Goal: Communication & Community: Participate in discussion

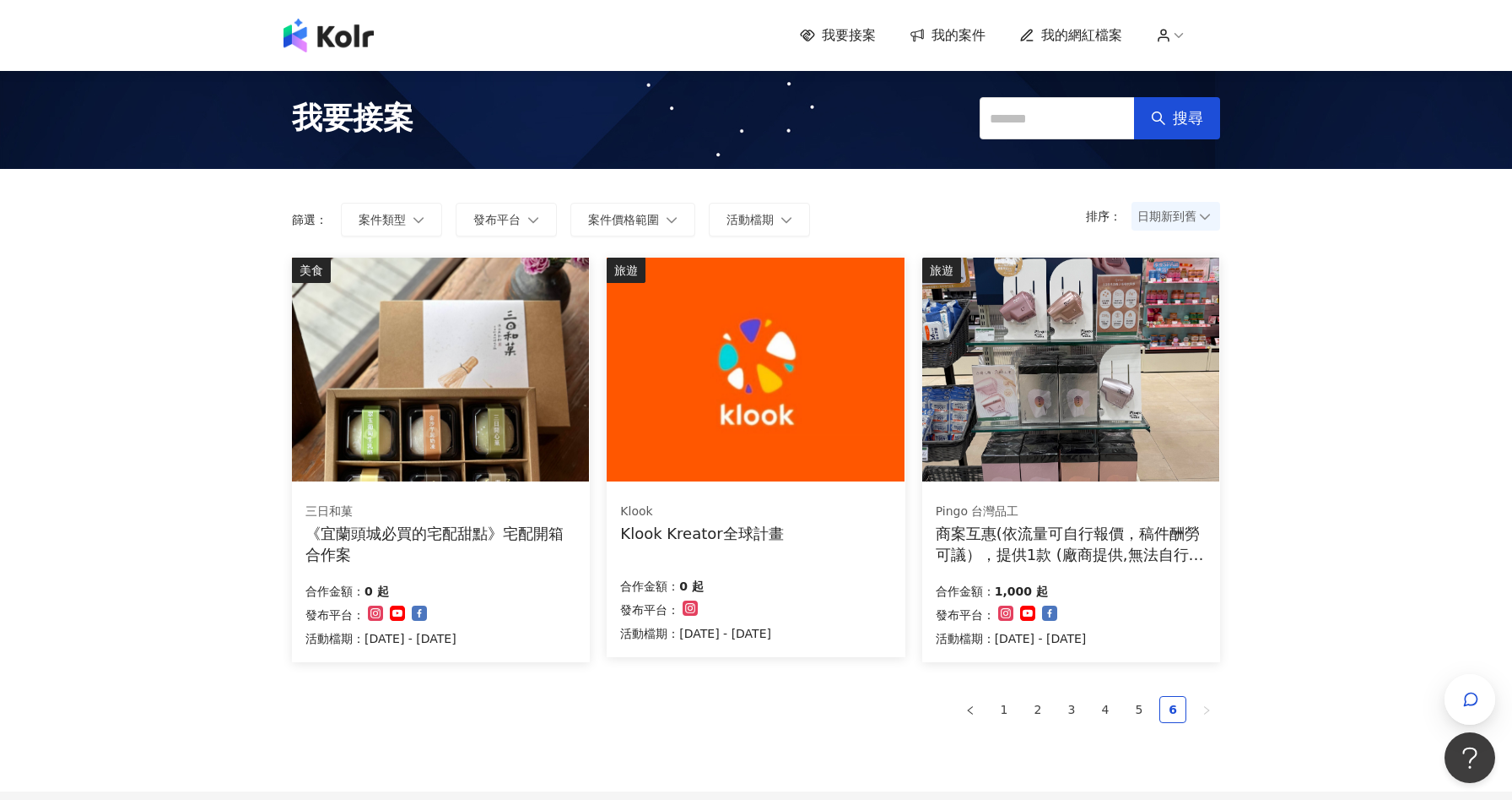
click at [1464, 701] on icon "button" at bounding box center [1471, 700] width 17 height 17
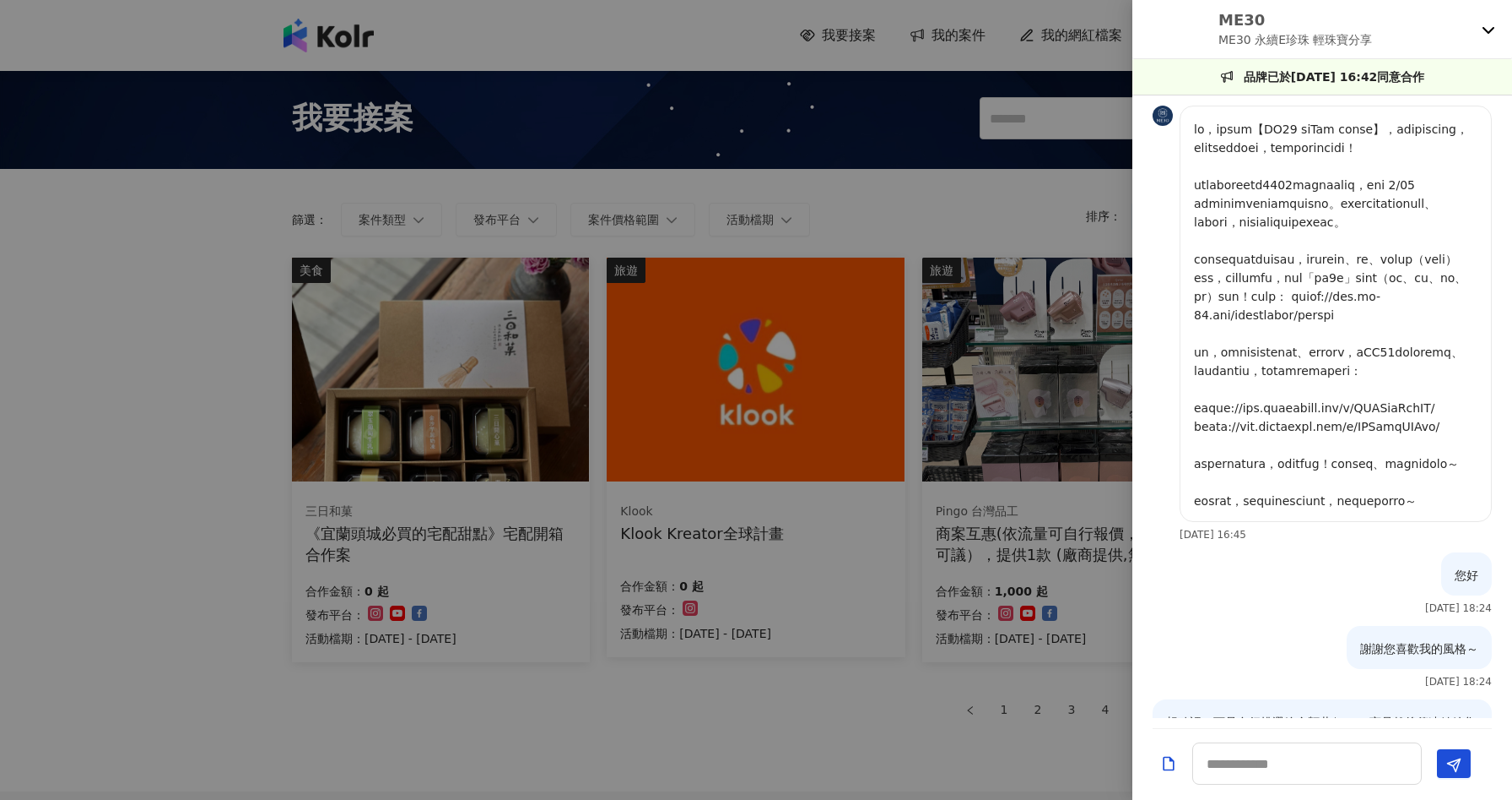
scroll to position [719, 0]
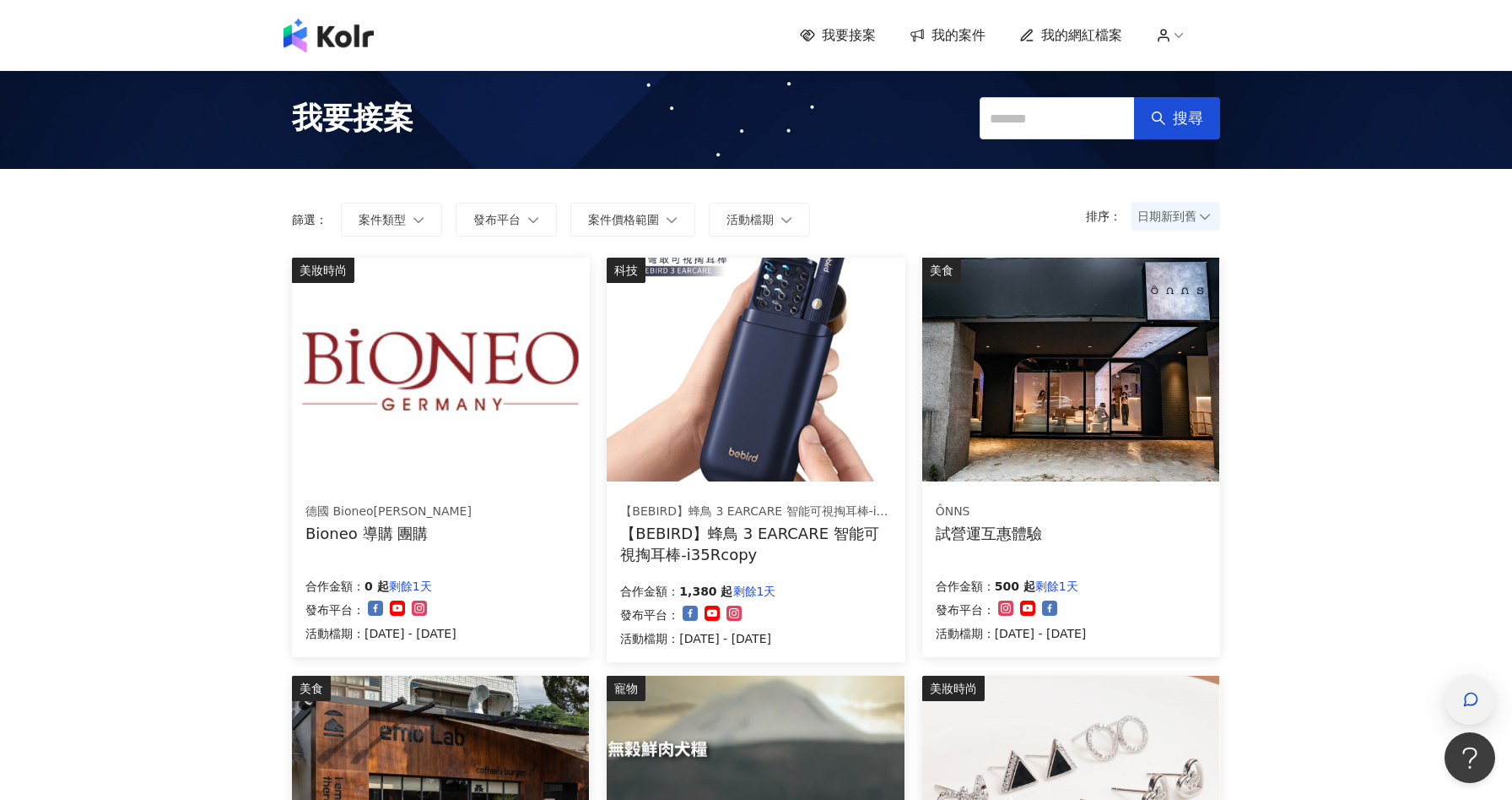
click at [1475, 694] on icon "button" at bounding box center [1471, 700] width 13 height 13
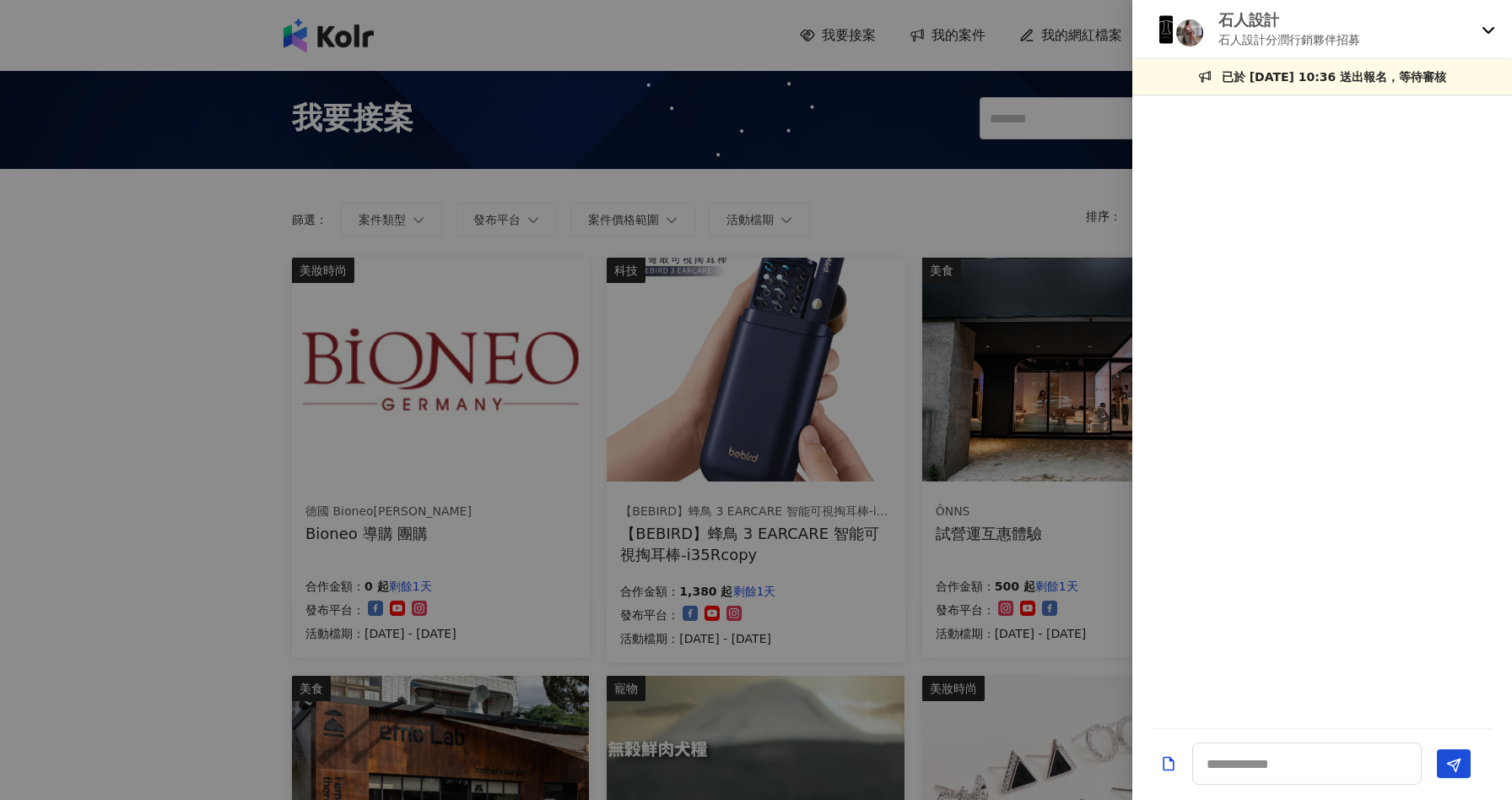
click at [1476, 14] on div "石人設計 石人設計分潤行銷夥伴招募" at bounding box center [1322, 29] width 380 height 59
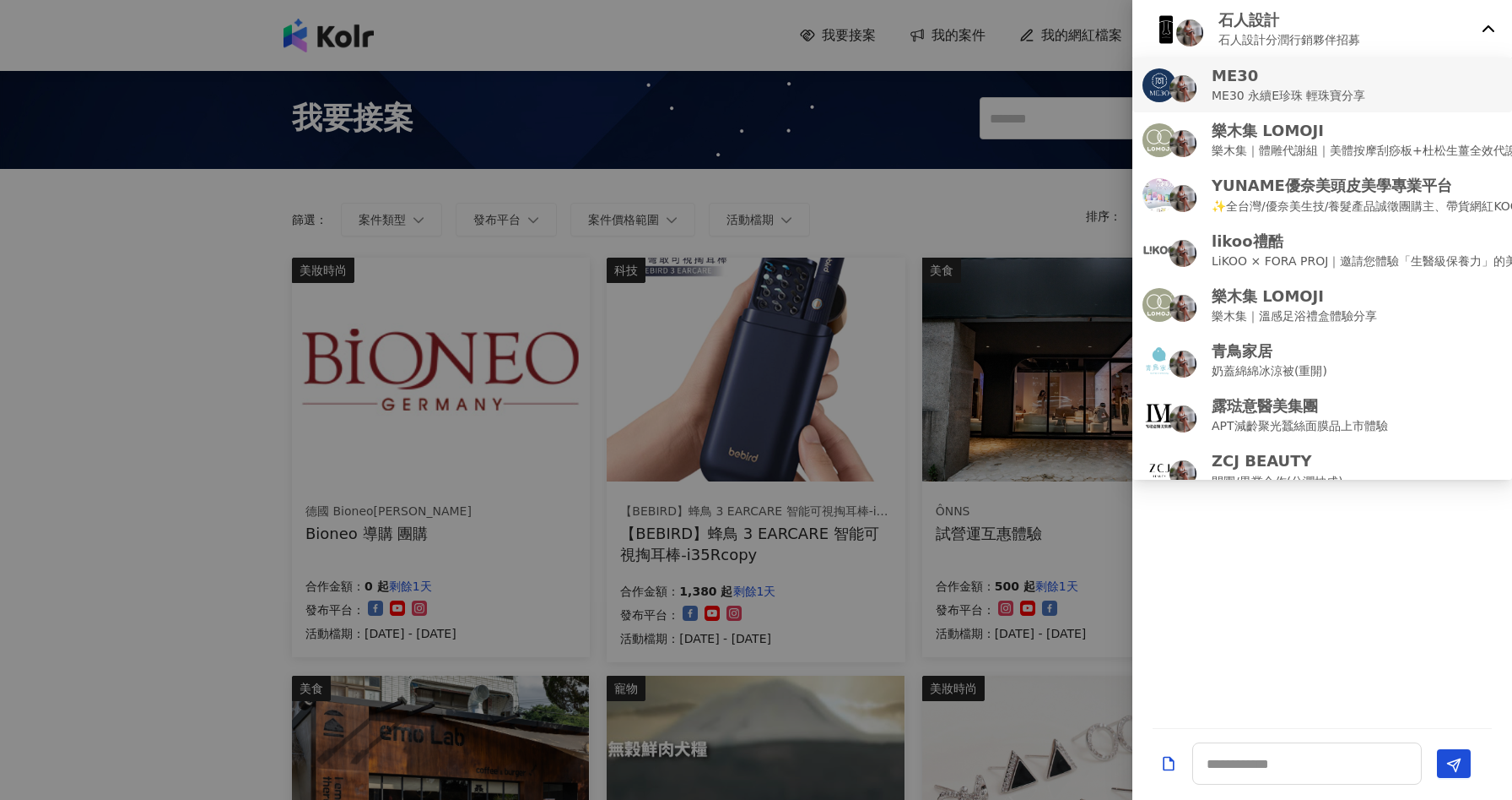
click at [1464, 81] on div "ME30 ME30 永續E珍珠 輕珠寶分享" at bounding box center [1323, 85] width 360 height 40
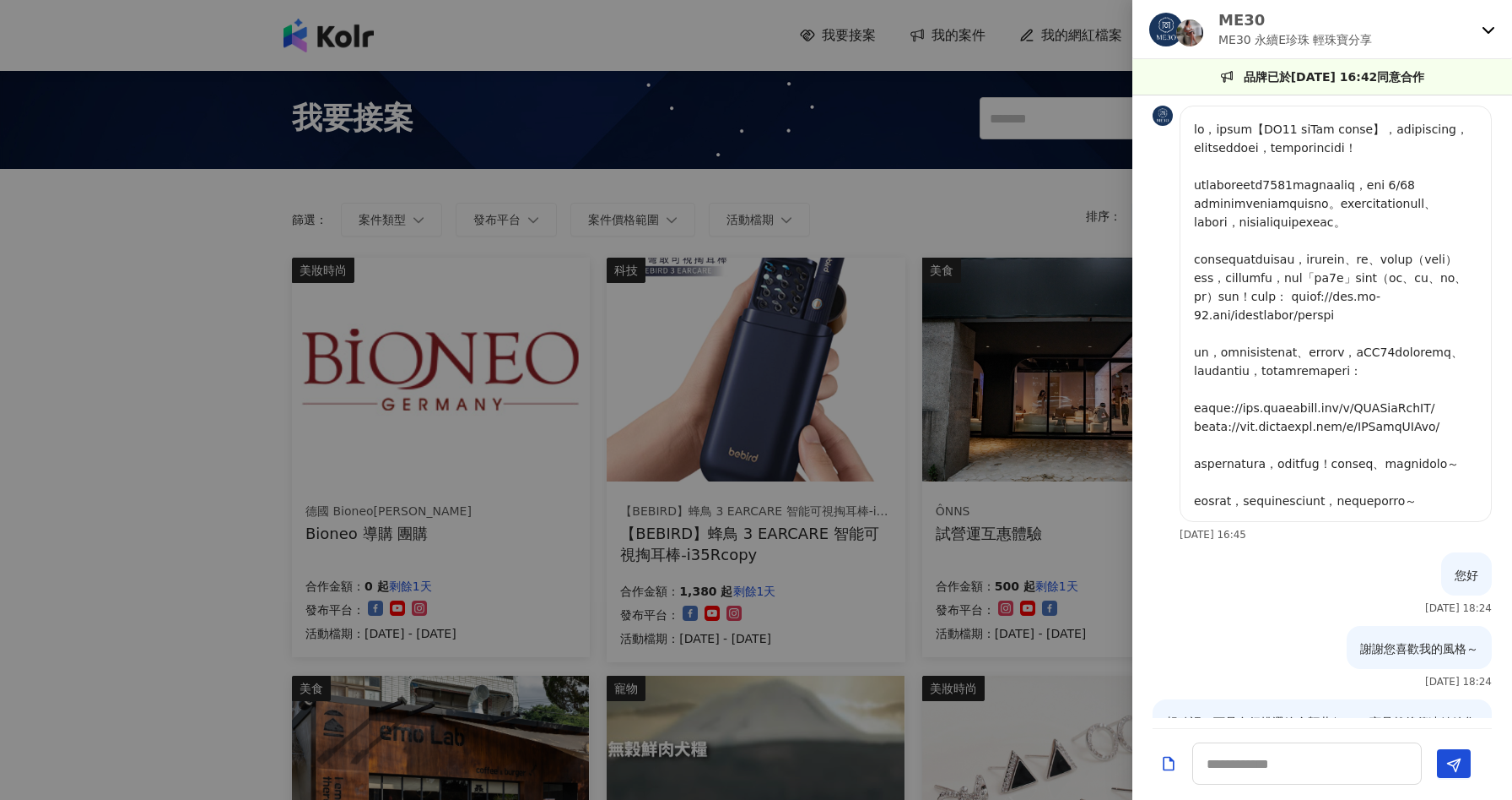
scroll to position [719, 0]
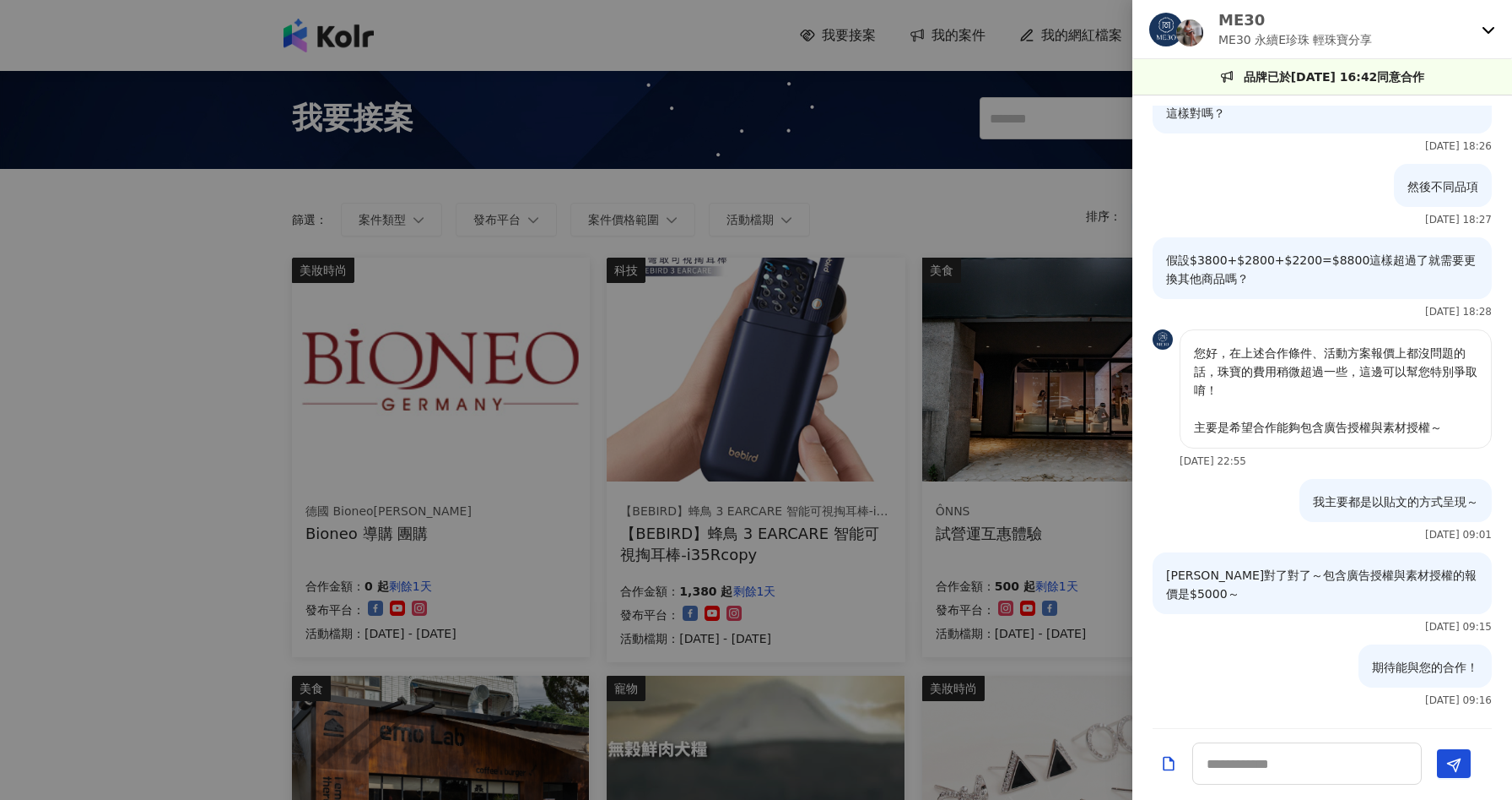
click at [156, 496] on div at bounding box center [756, 400] width 1512 height 800
